Goal: Find specific page/section: Find specific page/section

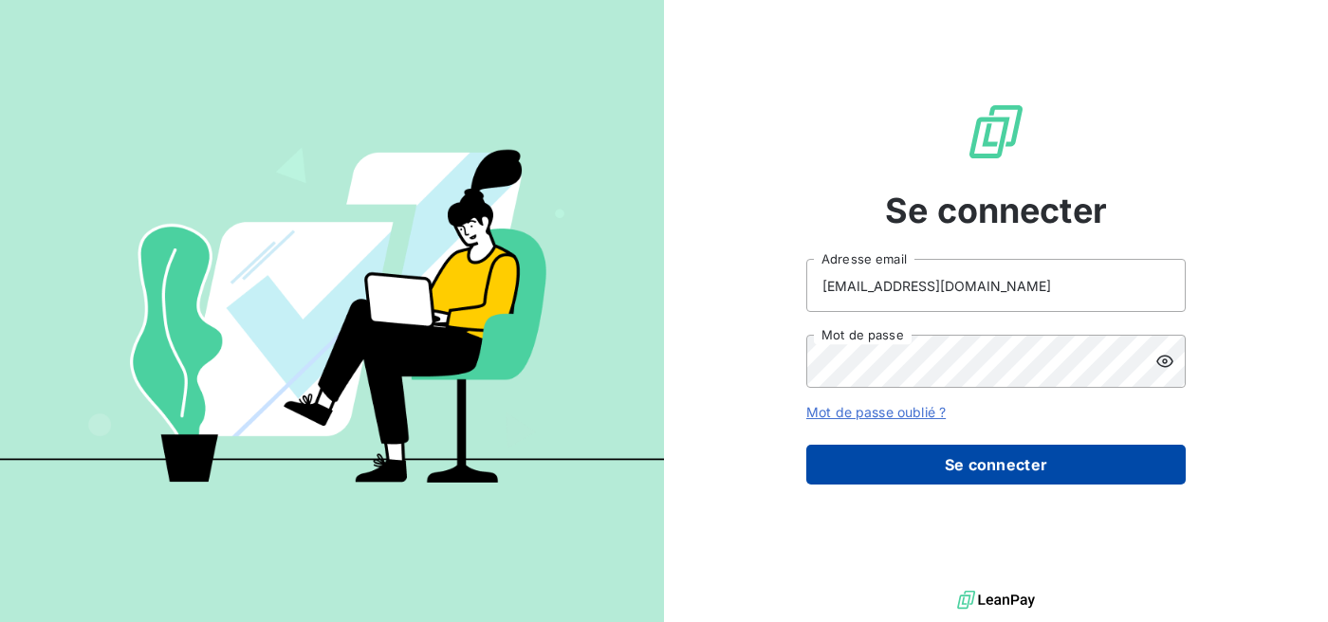
click at [1009, 479] on button "Se connecter" at bounding box center [995, 465] width 379 height 40
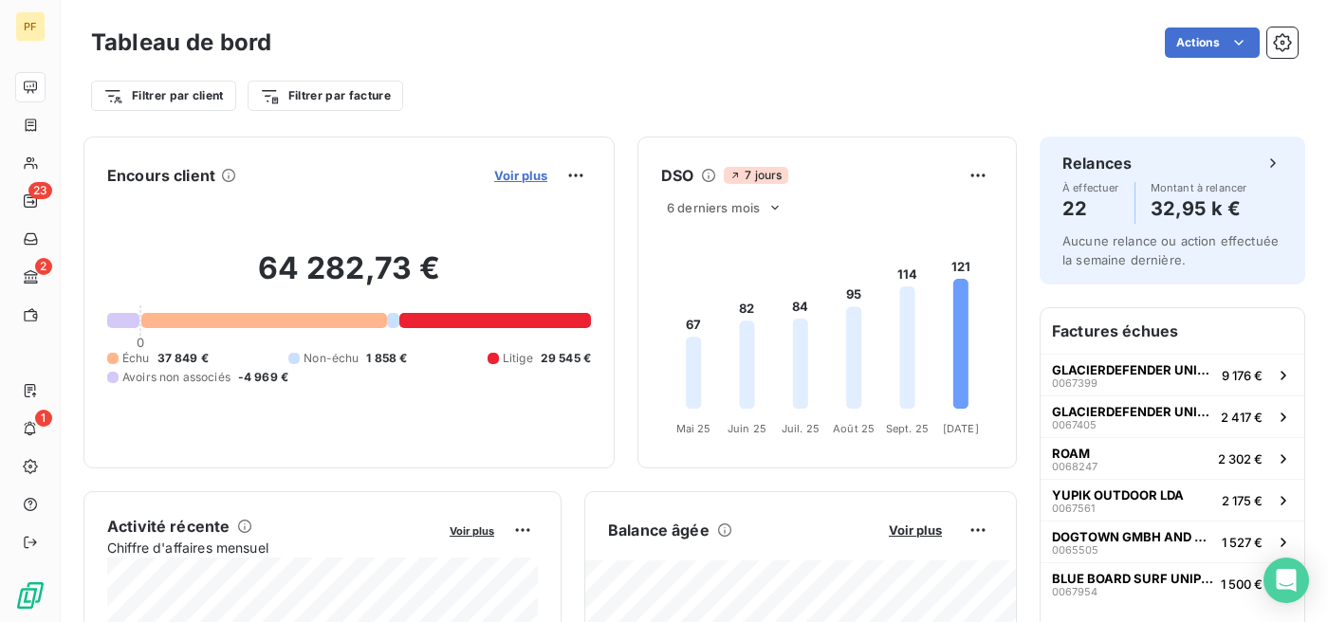
click at [523, 176] on span "Voir plus" at bounding box center [520, 175] width 53 height 15
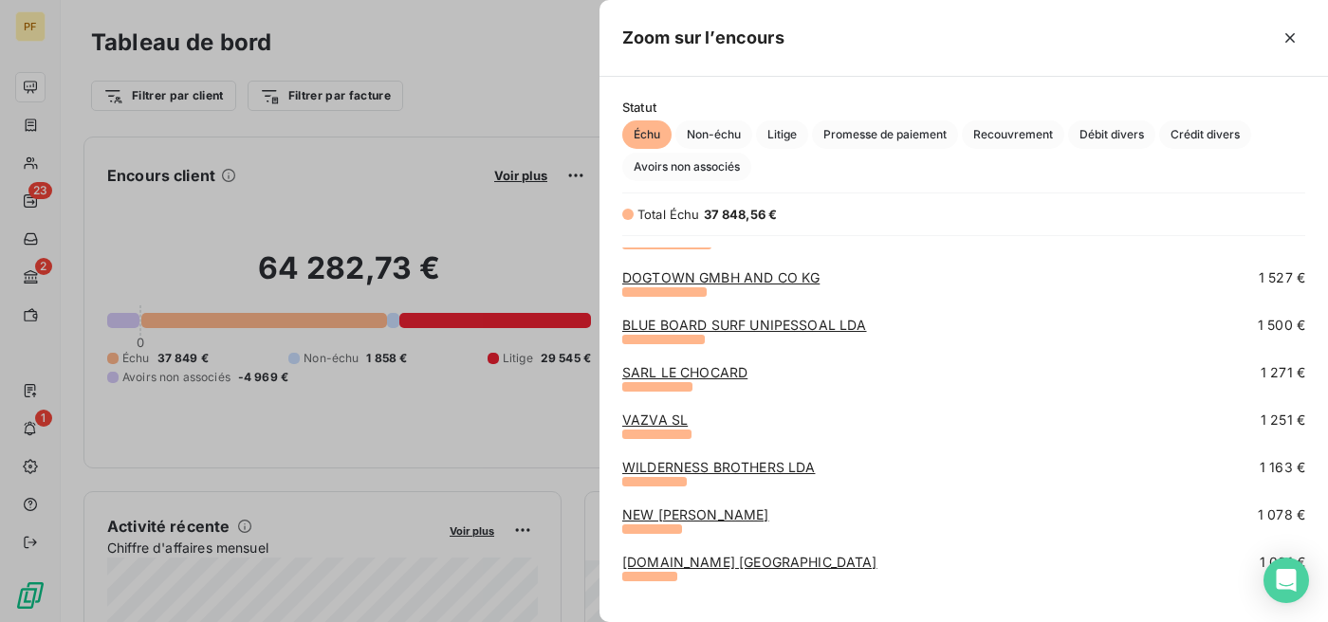
scroll to position [206, 0]
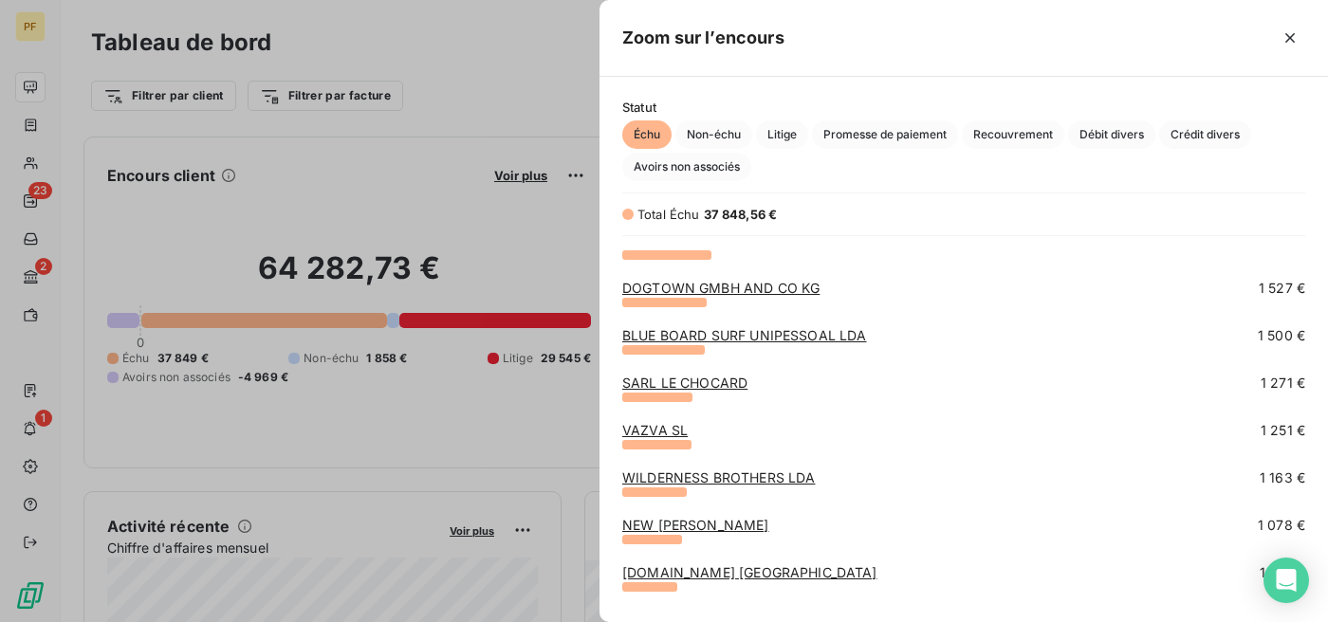
click at [650, 432] on link "VAZVA SL" at bounding box center [654, 430] width 65 height 16
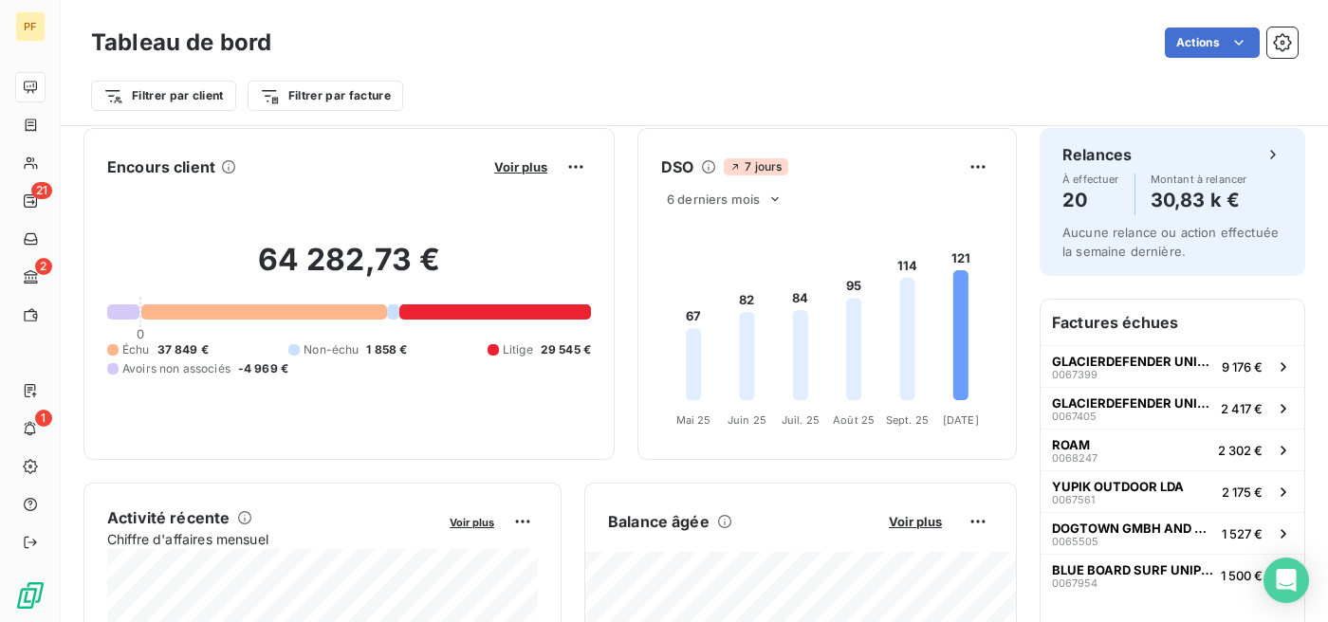
scroll to position [10, 0]
click at [527, 167] on span "Voir plus" at bounding box center [520, 165] width 53 height 15
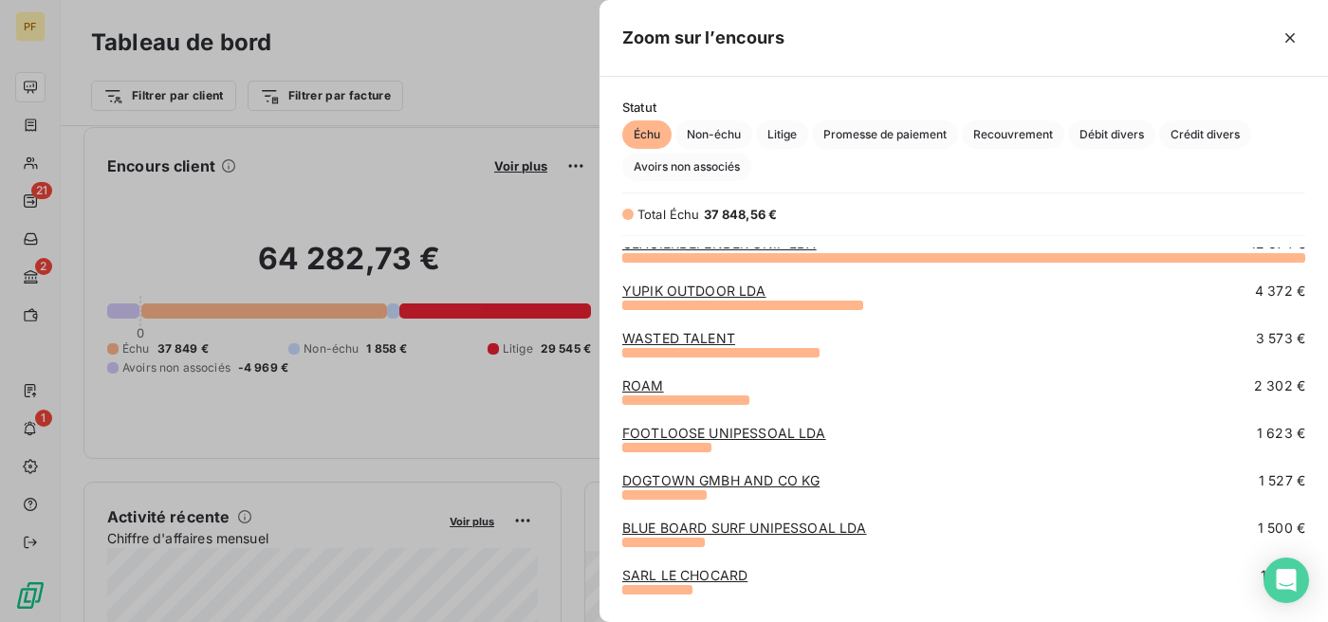
scroll to position [27, 0]
